Goal: Find specific page/section: Find specific page/section

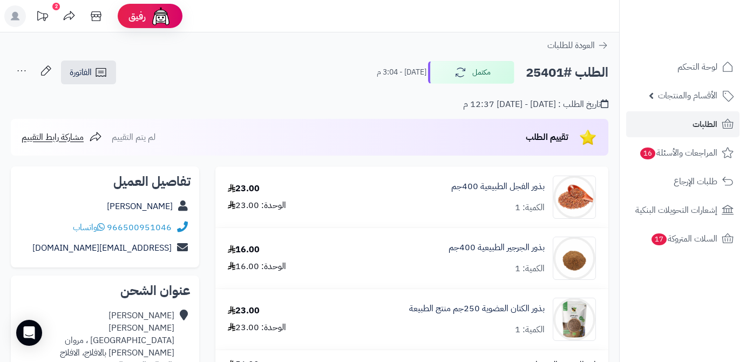
scroll to position [506, 0]
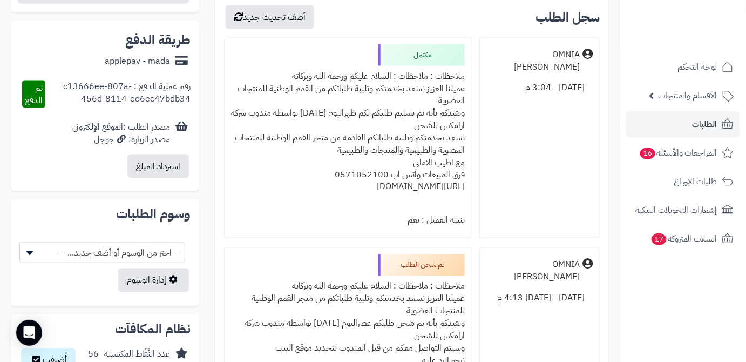
click at [664, 91] on span "الأقسام والمنتجات" at bounding box center [687, 95] width 59 height 15
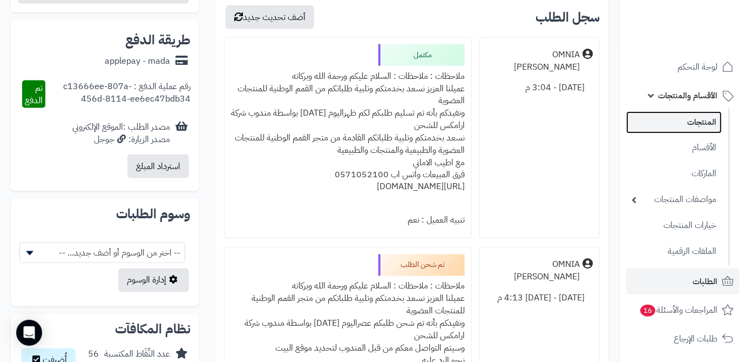
click at [666, 117] on link "المنتجات" at bounding box center [675, 122] width 96 height 22
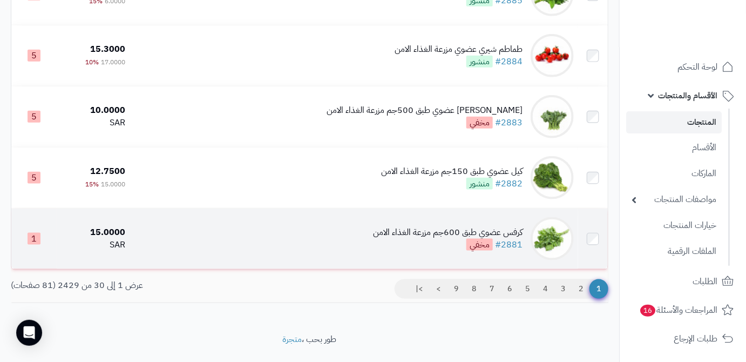
scroll to position [1741, 0]
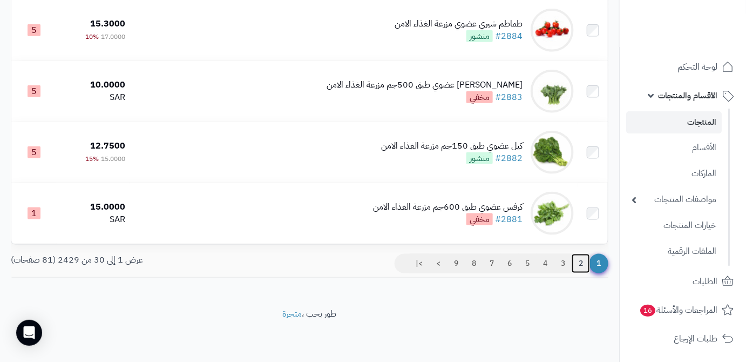
click at [578, 264] on link "2" at bounding box center [581, 263] width 18 height 19
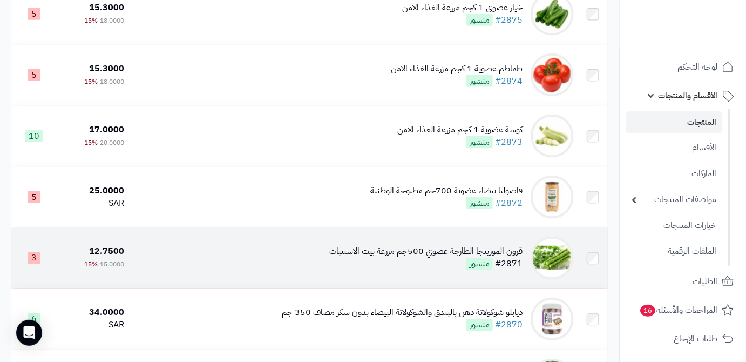
scroll to position [540, 0]
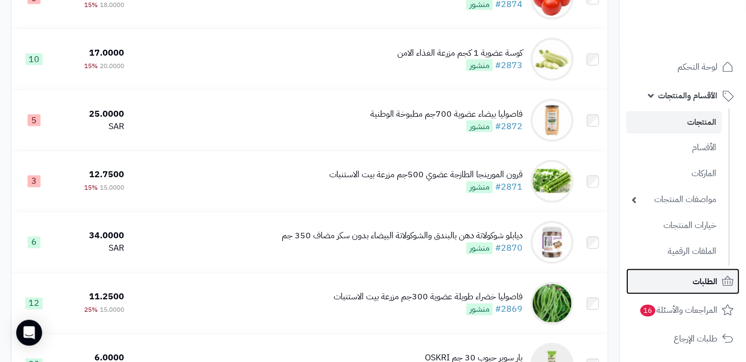
click at [692, 287] on link "الطلبات" at bounding box center [683, 281] width 113 height 26
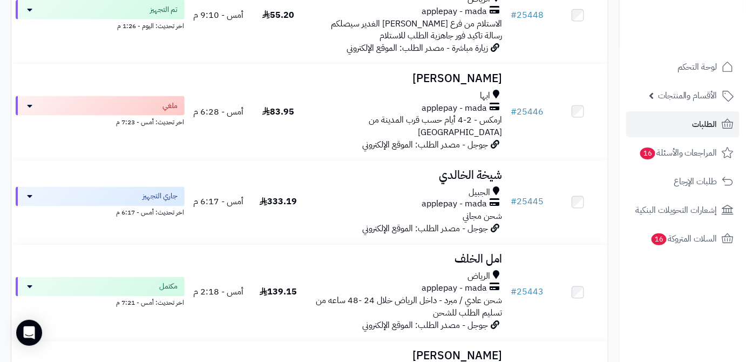
scroll to position [491, 0]
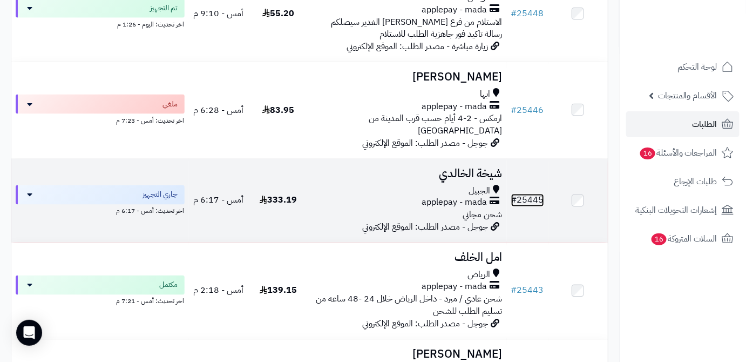
click at [536, 194] on link "# 25445" at bounding box center [527, 200] width 33 height 13
